Goal: Task Accomplishment & Management: Manage account settings

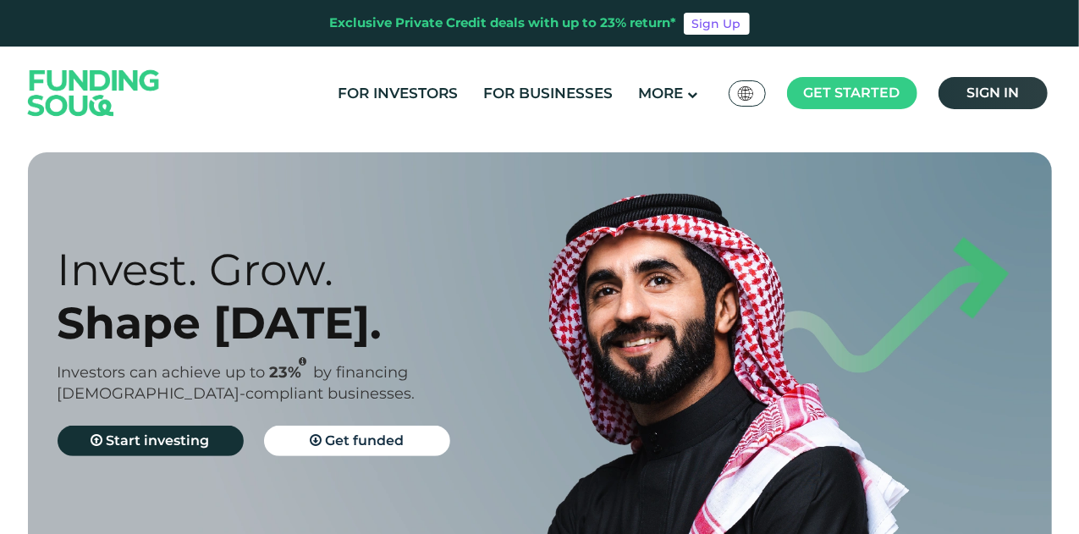
click at [992, 97] on span "Sign in" at bounding box center [992, 93] width 52 height 16
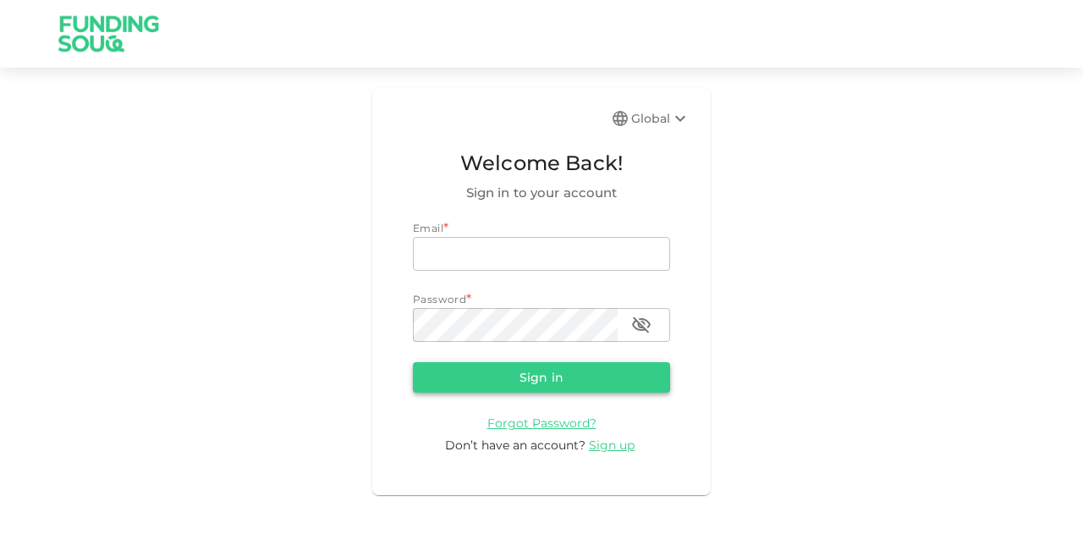
type input "mohanad.y.yasin@hotmail.com"
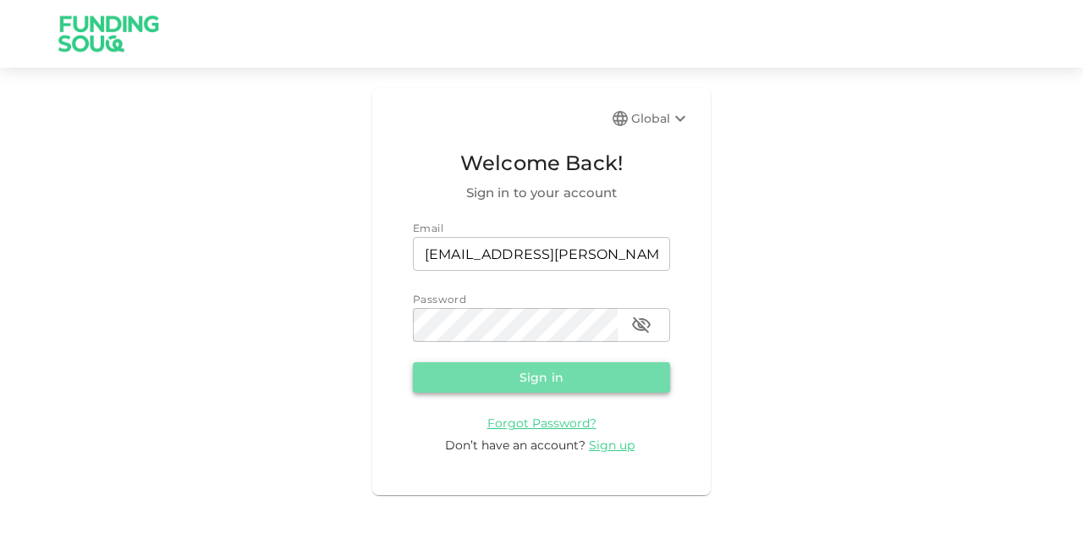
click at [623, 391] on button "Sign in" at bounding box center [541, 377] width 257 height 30
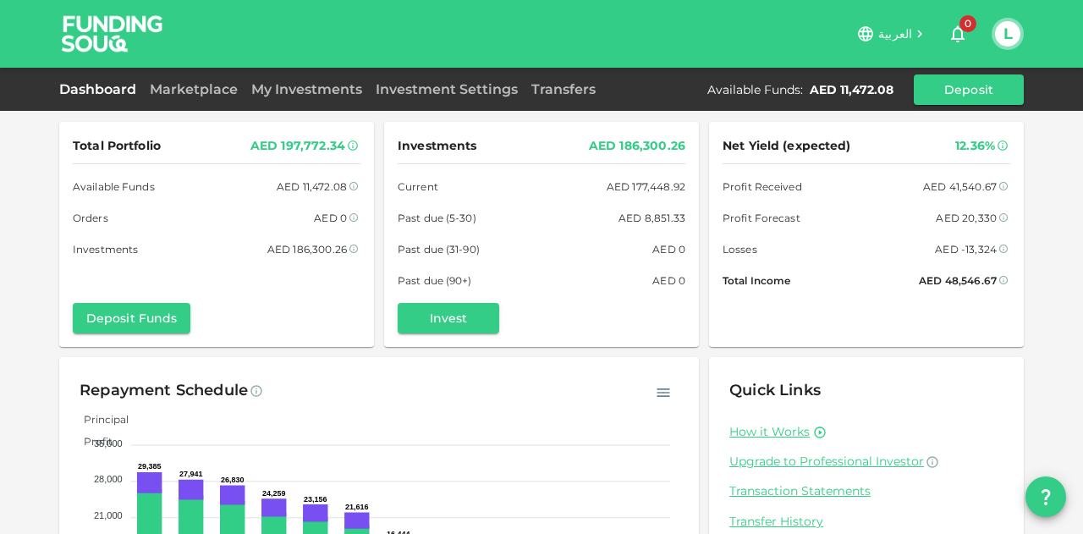
click at [190, 97] on div "Marketplace" at bounding box center [194, 90] width 102 height 20
click at [194, 90] on link "Marketplace" at bounding box center [194, 89] width 102 height 16
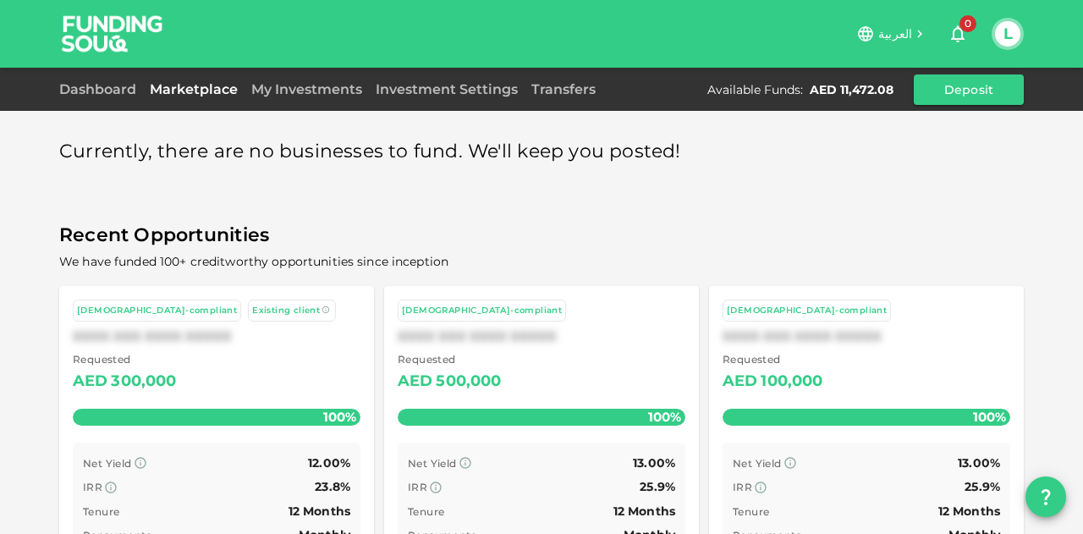
click at [314, 97] on div "My Investments" at bounding box center [307, 90] width 124 height 20
click at [322, 85] on link "My Investments" at bounding box center [307, 89] width 124 height 16
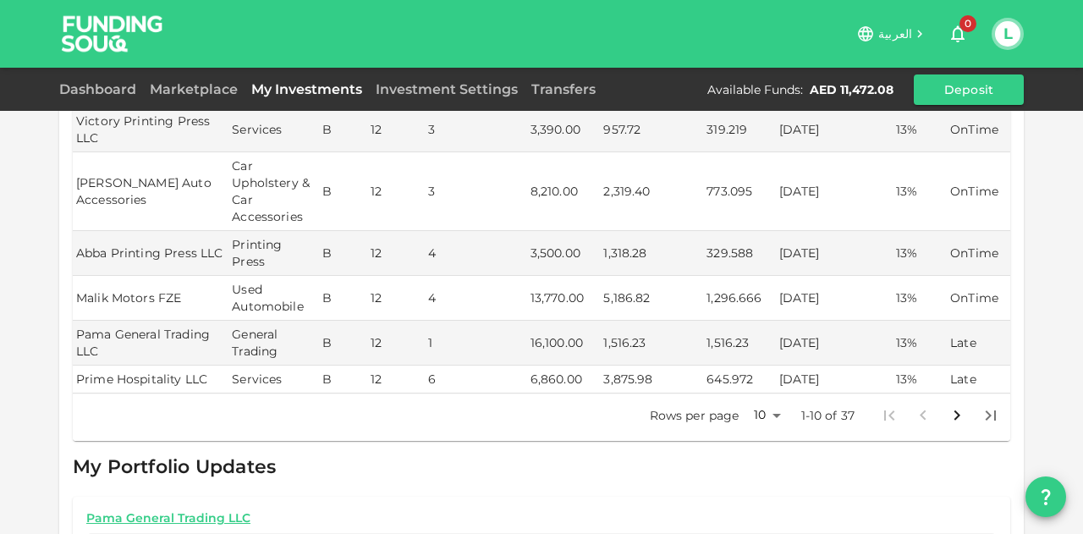
scroll to position [677, 0]
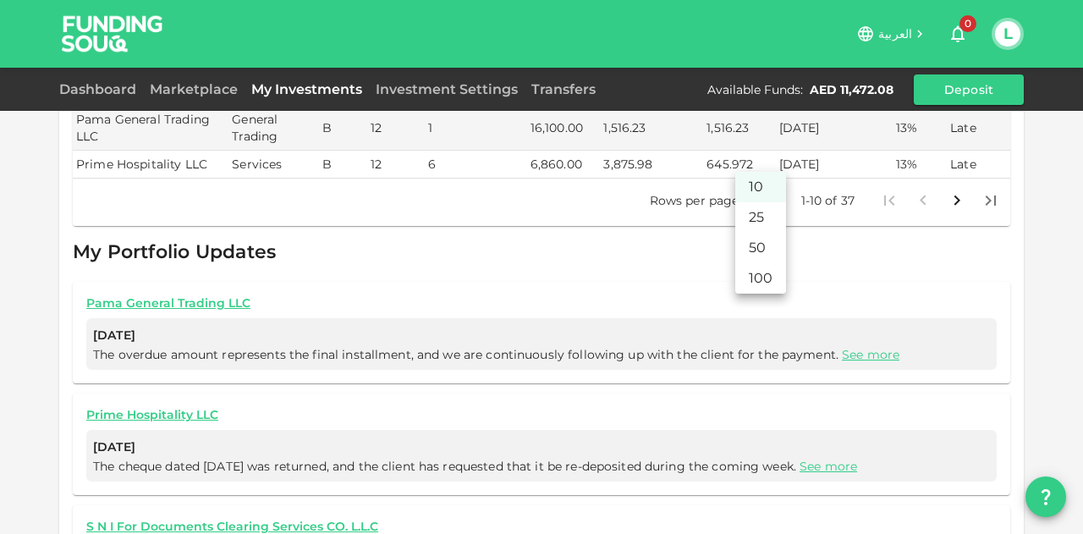
click at [763, 162] on body "العربية 0 L Dashboard Marketplace My Investments Investment Settings Transfers …" at bounding box center [541, 267] width 1083 height 534
click at [751, 256] on li "50" at bounding box center [760, 248] width 51 height 30
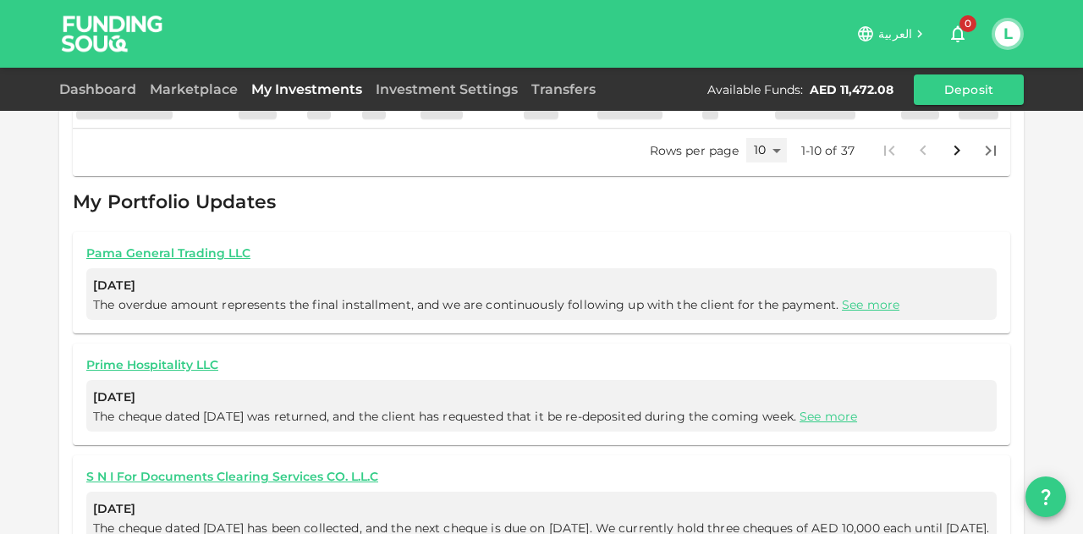
type input "50"
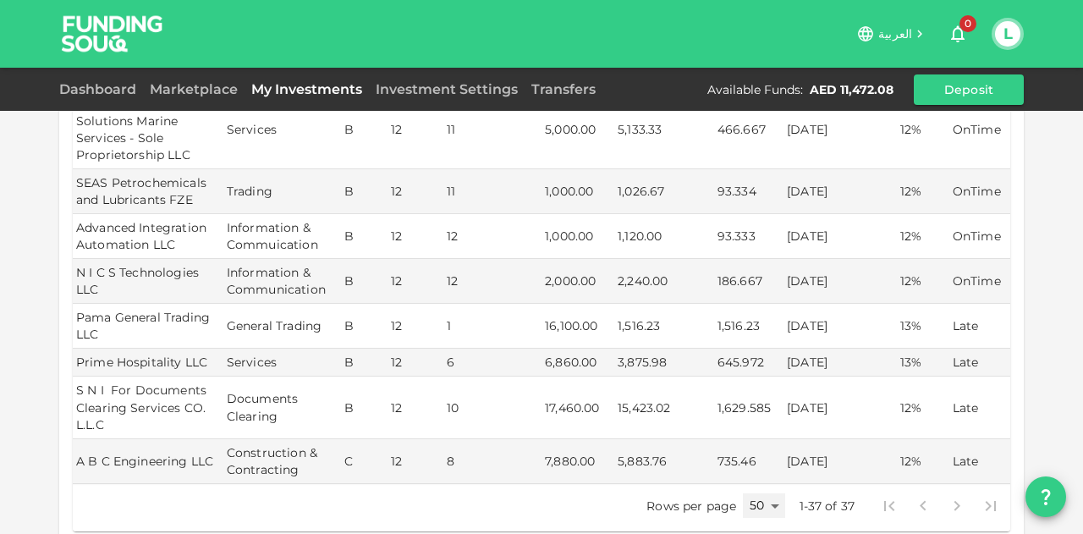
scroll to position [1574, 0]
